Goal: Information Seeking & Learning: Find specific fact

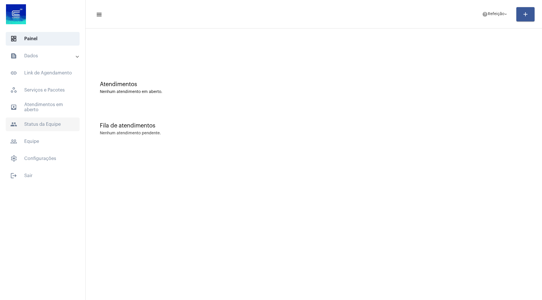
click at [56, 126] on span "people Status da Equipe" at bounding box center [43, 125] width 74 height 14
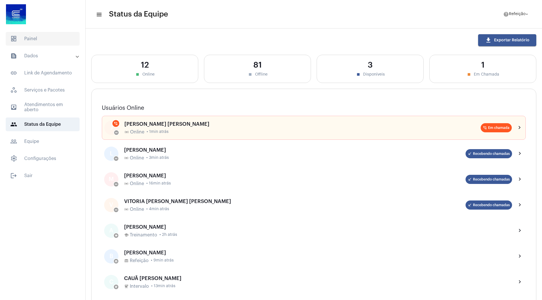
click at [49, 36] on span "dashboard Painel" at bounding box center [43, 39] width 74 height 14
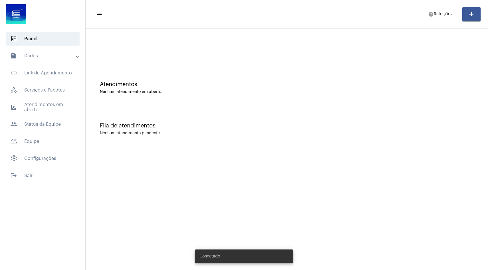
click at [47, 63] on mat-accordion "text_snippet_outlined Dados text_snippet_outlined Relatórios history_outlined H…" at bounding box center [42, 107] width 85 height 116
click at [49, 60] on mat-expansion-panel-header "text_snippet_outlined Dados" at bounding box center [44, 56] width 82 height 14
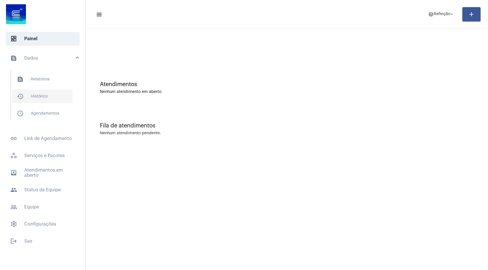
click at [39, 100] on span "history_outlined Histórico" at bounding box center [42, 97] width 60 height 14
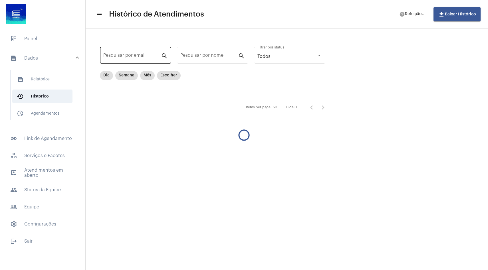
click at [130, 55] on input "Pesquisar por email" at bounding box center [132, 56] width 58 height 5
paste input "[EMAIL_ADDRESS][DOMAIN_NAME]"
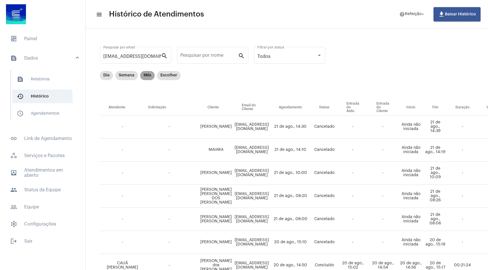
click at [149, 74] on mat-chip "Mês" at bounding box center [147, 75] width 15 height 9
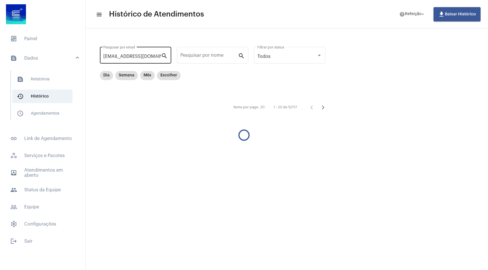
click at [152, 57] on input "[EMAIL_ADDRESS][DOMAIN_NAME]" at bounding box center [132, 56] width 58 height 5
type input "[EMAIL_ADDRESS][DOMAIN_NAME]"
click at [55, 118] on span "schedule_outlined Agendamentos" at bounding box center [42, 114] width 60 height 14
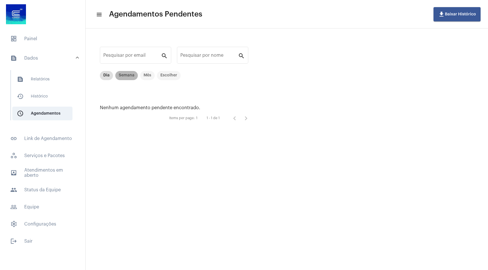
click at [126, 76] on mat-chip "Semana" at bounding box center [126, 75] width 23 height 9
click at [51, 98] on span "history_outlined Histórico" at bounding box center [42, 97] width 60 height 14
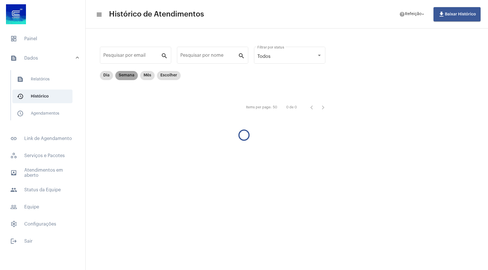
click at [123, 78] on mat-chip "Semana" at bounding box center [126, 75] width 23 height 9
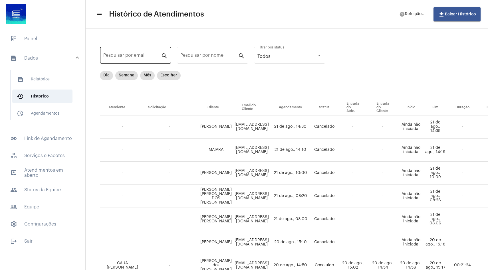
click at [138, 58] on input "Pesquisar por email" at bounding box center [132, 56] width 58 height 5
paste input "[EMAIL_ADDRESS][DOMAIN_NAME]"
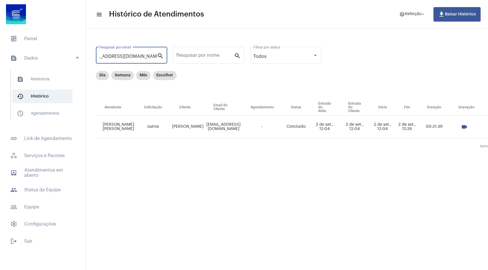
scroll to position [0, 5]
type input "[EMAIL_ADDRESS][DOMAIN_NAME]"
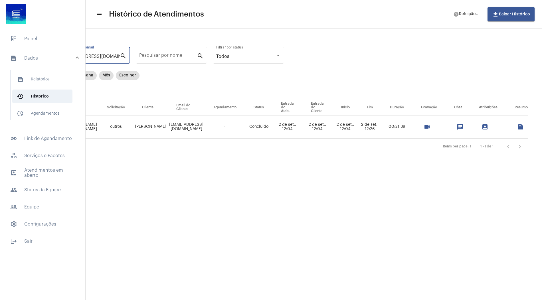
scroll to position [0, 58]
click at [425, 128] on mat-icon "videocam" at bounding box center [427, 126] width 7 height 7
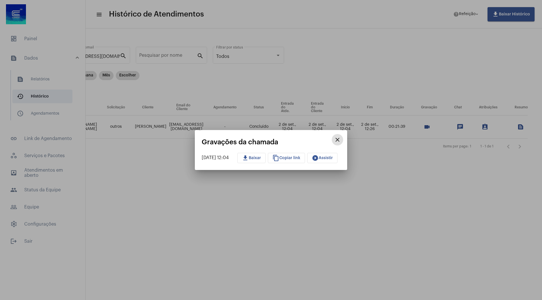
click at [292, 157] on span "content_copy Copiar link" at bounding box center [286, 158] width 28 height 4
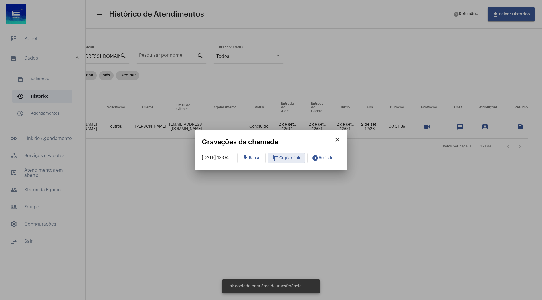
click at [329, 162] on button "play_circle_filled Assistir" at bounding box center [322, 158] width 30 height 10
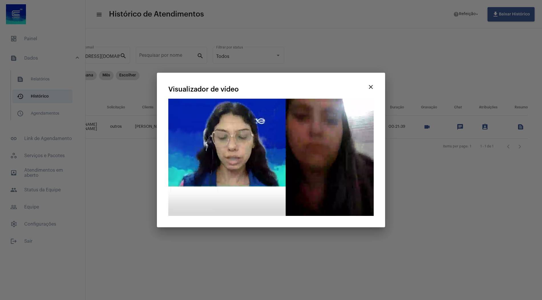
click at [287, 168] on video "Seu navegador não suporta a reprodução deste vídeo." at bounding box center [270, 157] width 205 height 117
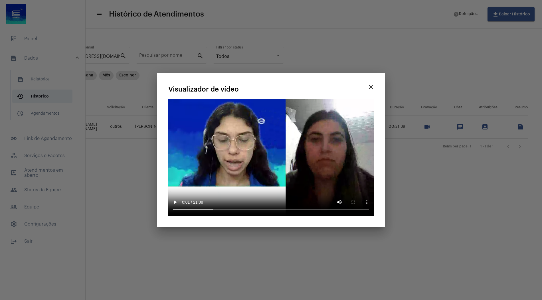
click at [371, 88] on mat-icon "close" at bounding box center [370, 87] width 7 height 7
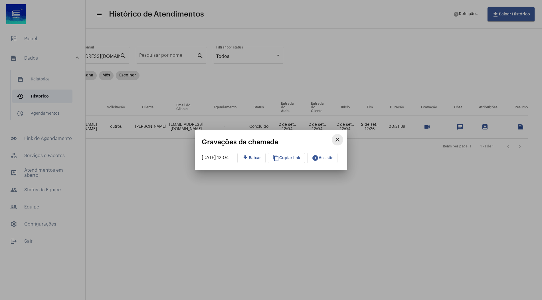
click at [341, 140] on mat-icon "close" at bounding box center [337, 139] width 7 height 7
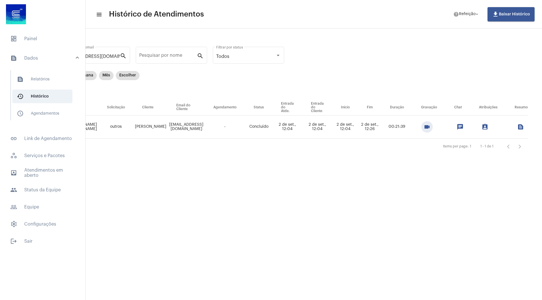
click at [486, 126] on mat-icon "assignment_ind" at bounding box center [484, 126] width 7 height 7
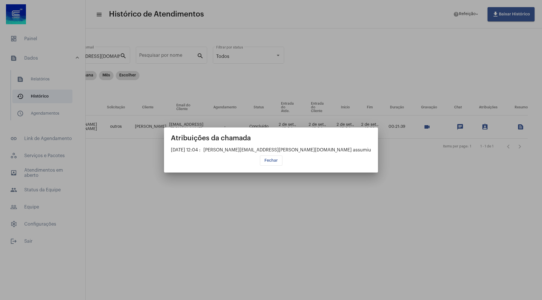
click at [275, 162] on span "Fechar" at bounding box center [270, 161] width 13 height 4
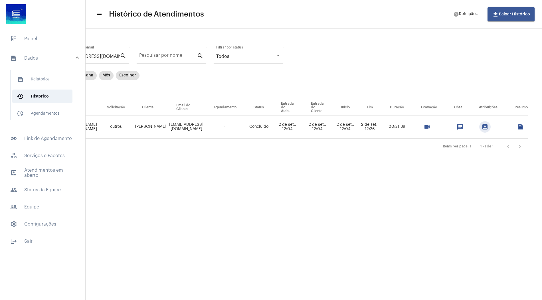
click at [487, 125] on button "text_snippet_outlined" at bounding box center [520, 126] width 11 height 11
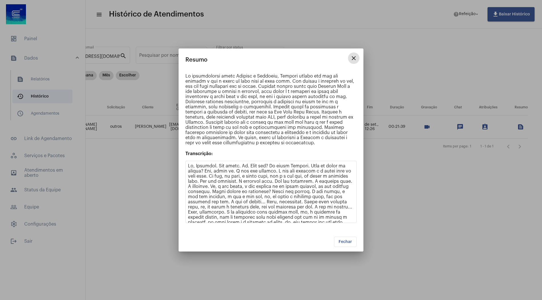
scroll to position [364, 0]
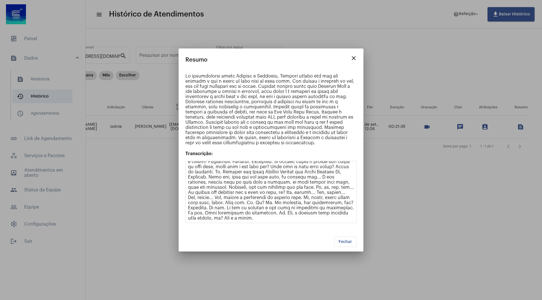
drag, startPoint x: 287, startPoint y: 142, endPoint x: 182, endPoint y: 74, distance: 125.4
click at [182, 74] on div "Transcrição:" at bounding box center [271, 148] width 185 height 159
copy p "Lo ipsumdolorsi ametc Adipisc e Seddoeiu, Tempori utlabo etd mag ali enimadm v …"
click at [351, 58] on mat-icon "close" at bounding box center [353, 58] width 7 height 7
